Goal: Task Accomplishment & Management: Use online tool/utility

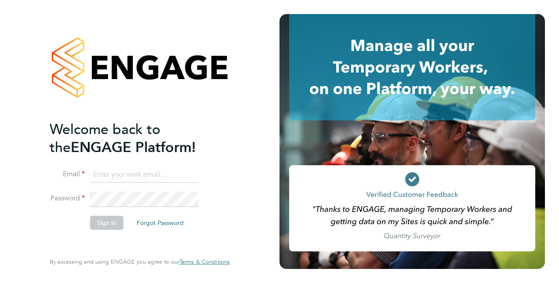
type input "[PERSON_NAME][EMAIL_ADDRESS][DOMAIN_NAME]"
click at [104, 222] on button "Sign In" at bounding box center [106, 223] width 33 height 14
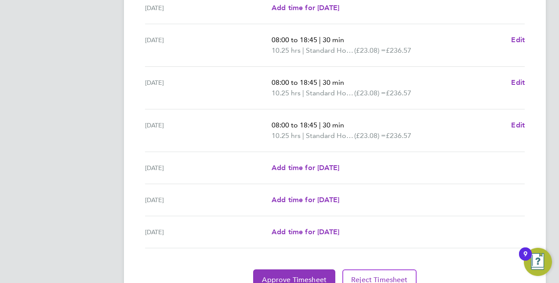
scroll to position [329, 0]
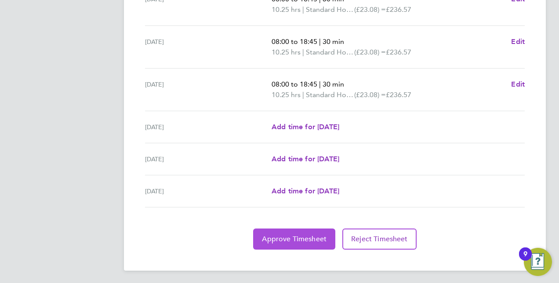
click at [294, 239] on span "Approve Timesheet" at bounding box center [294, 239] width 65 height 9
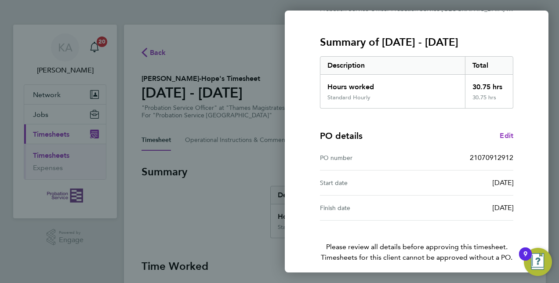
scroll to position [137, 0]
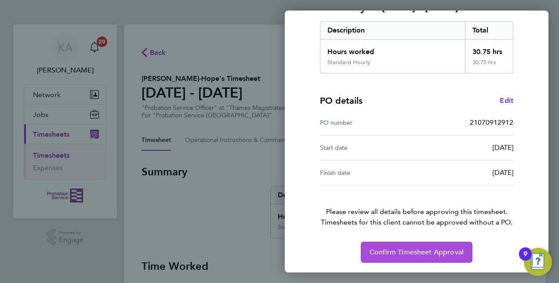
click at [442, 248] on span "Confirm Timesheet Approval" at bounding box center [417, 252] width 94 height 9
